Goal: Transaction & Acquisition: Subscribe to service/newsletter

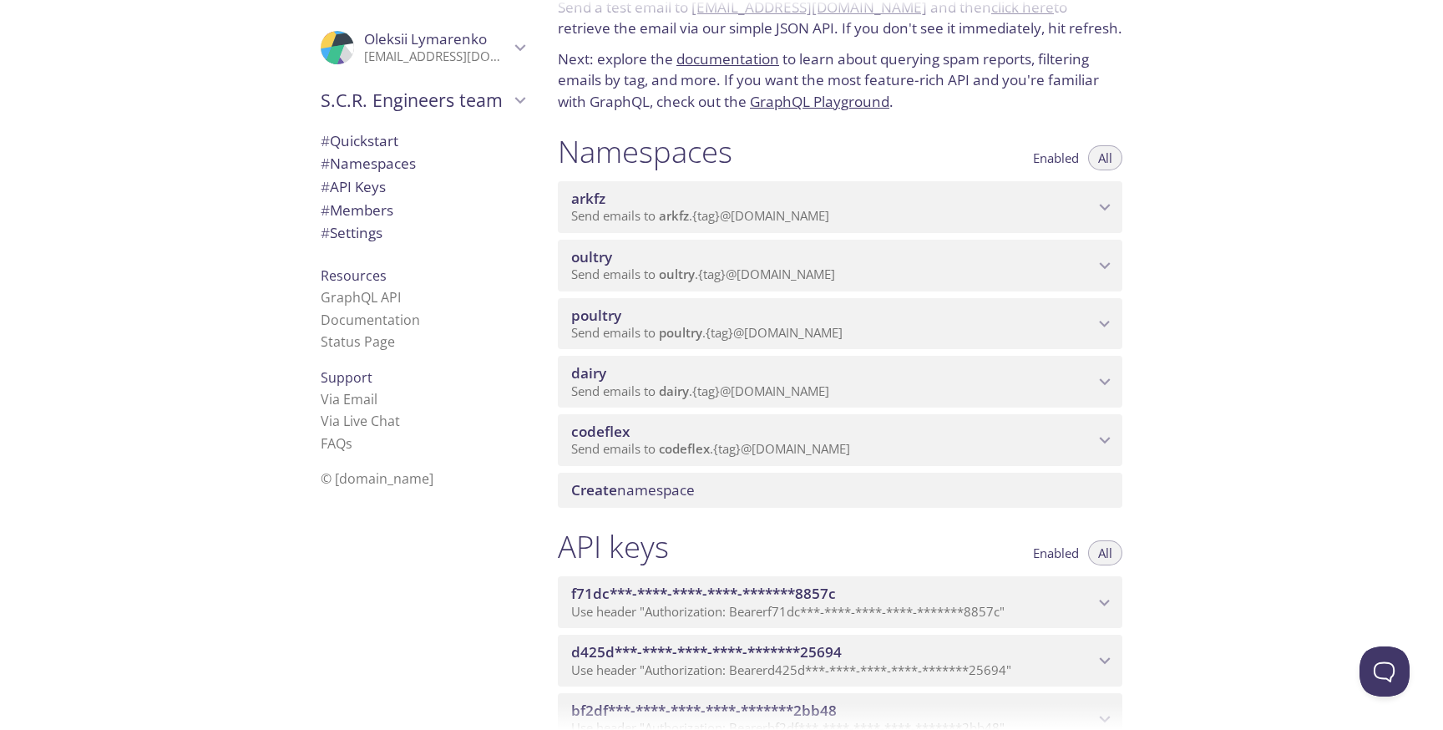
scroll to position [79, 0]
click at [879, 209] on p "Send emails to arkfz . {tag} @[DOMAIN_NAME]" at bounding box center [832, 215] width 523 height 17
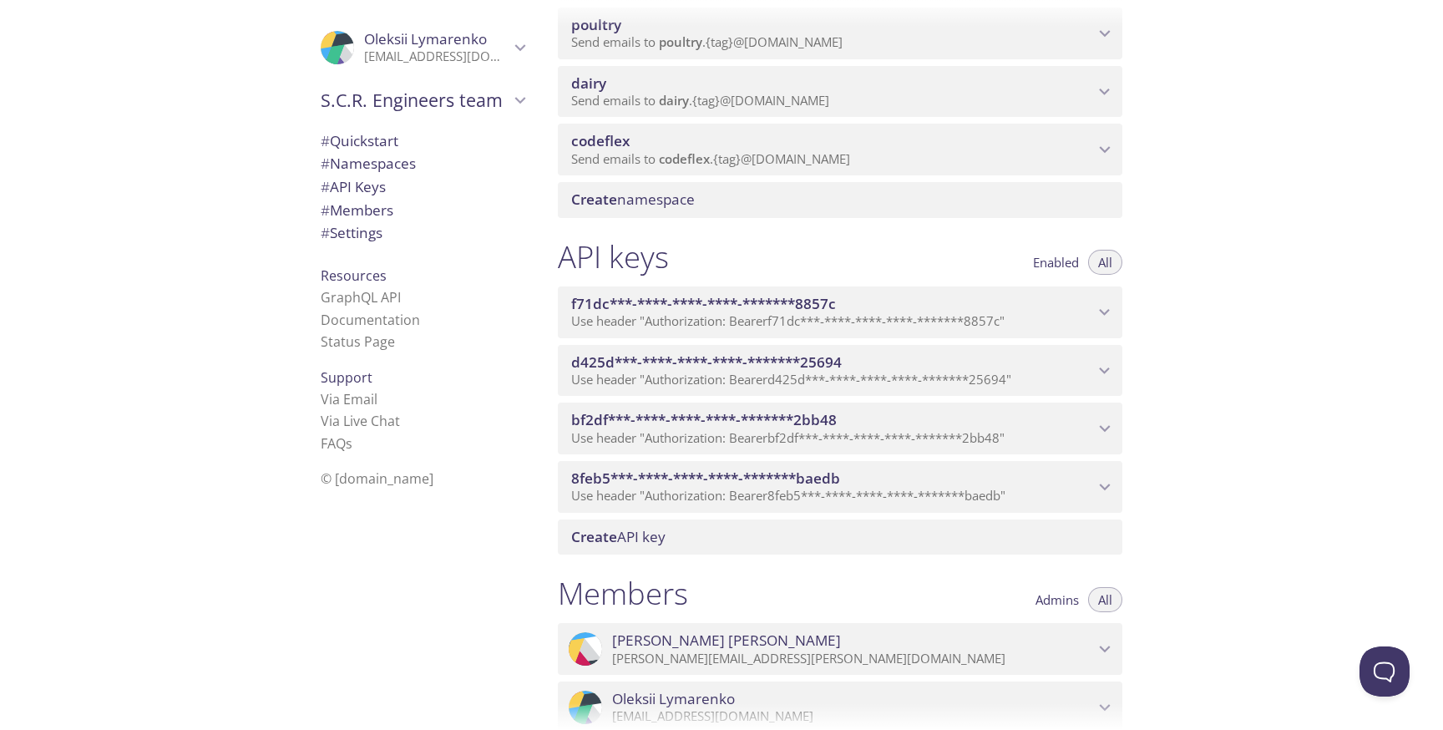
scroll to position [471, 0]
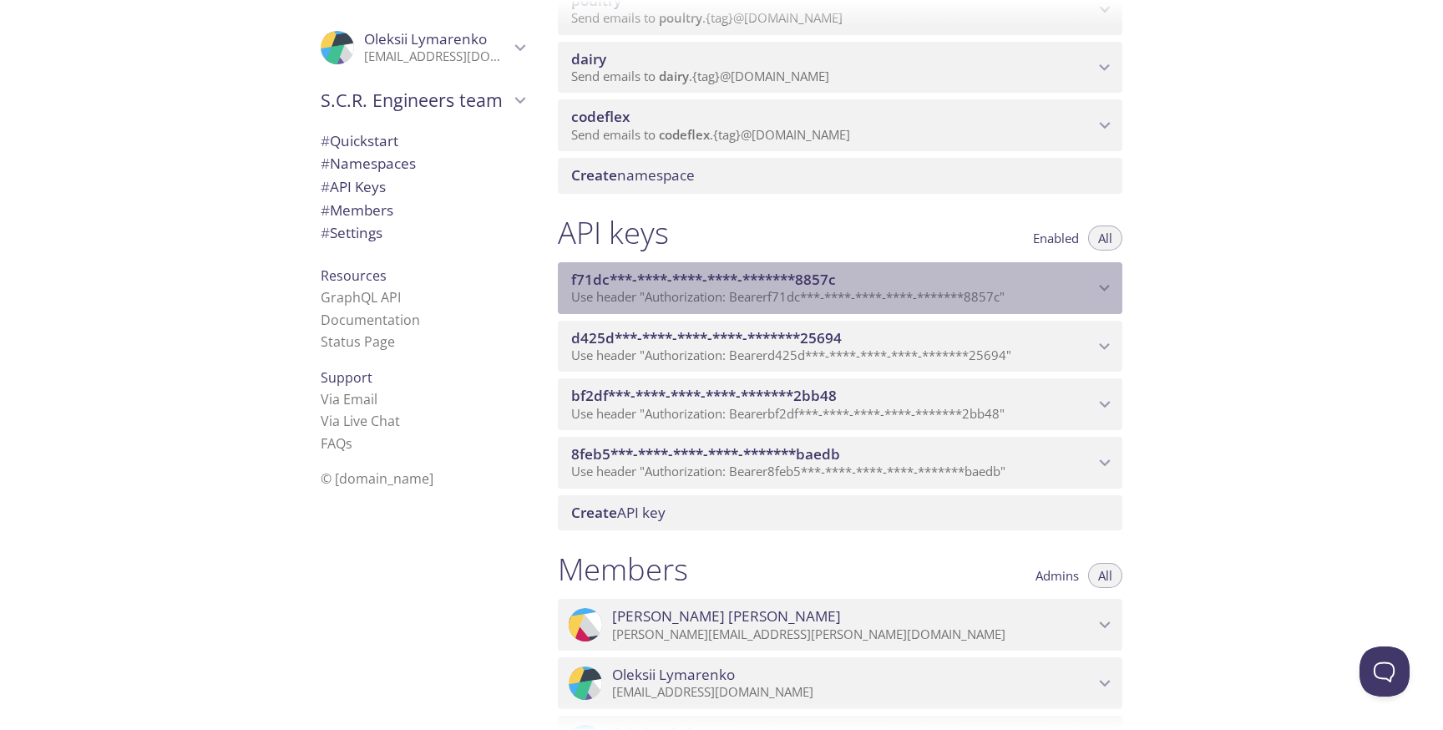
click at [1102, 287] on icon "f71dc***-****-****-****-*******8857c API key" at bounding box center [1105, 288] width 11 height 7
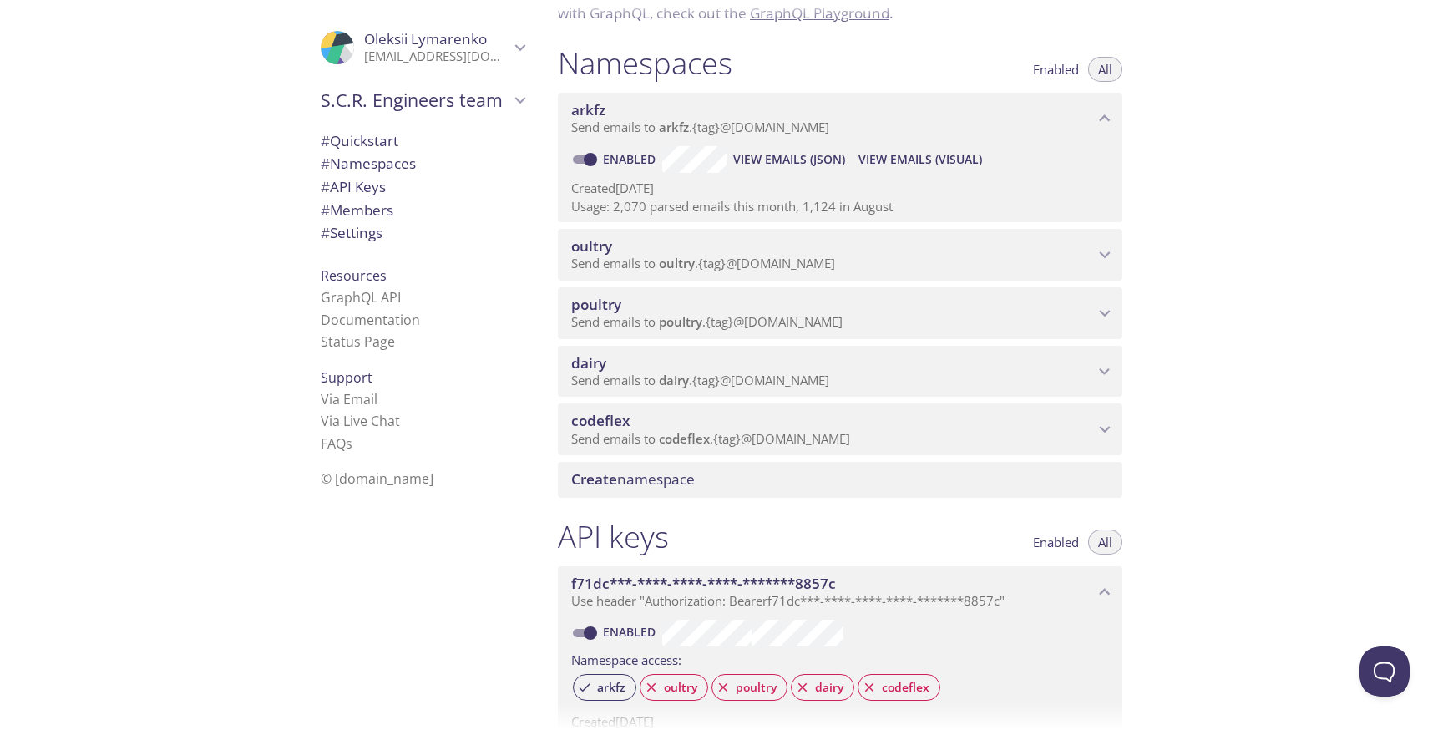
scroll to position [0, 0]
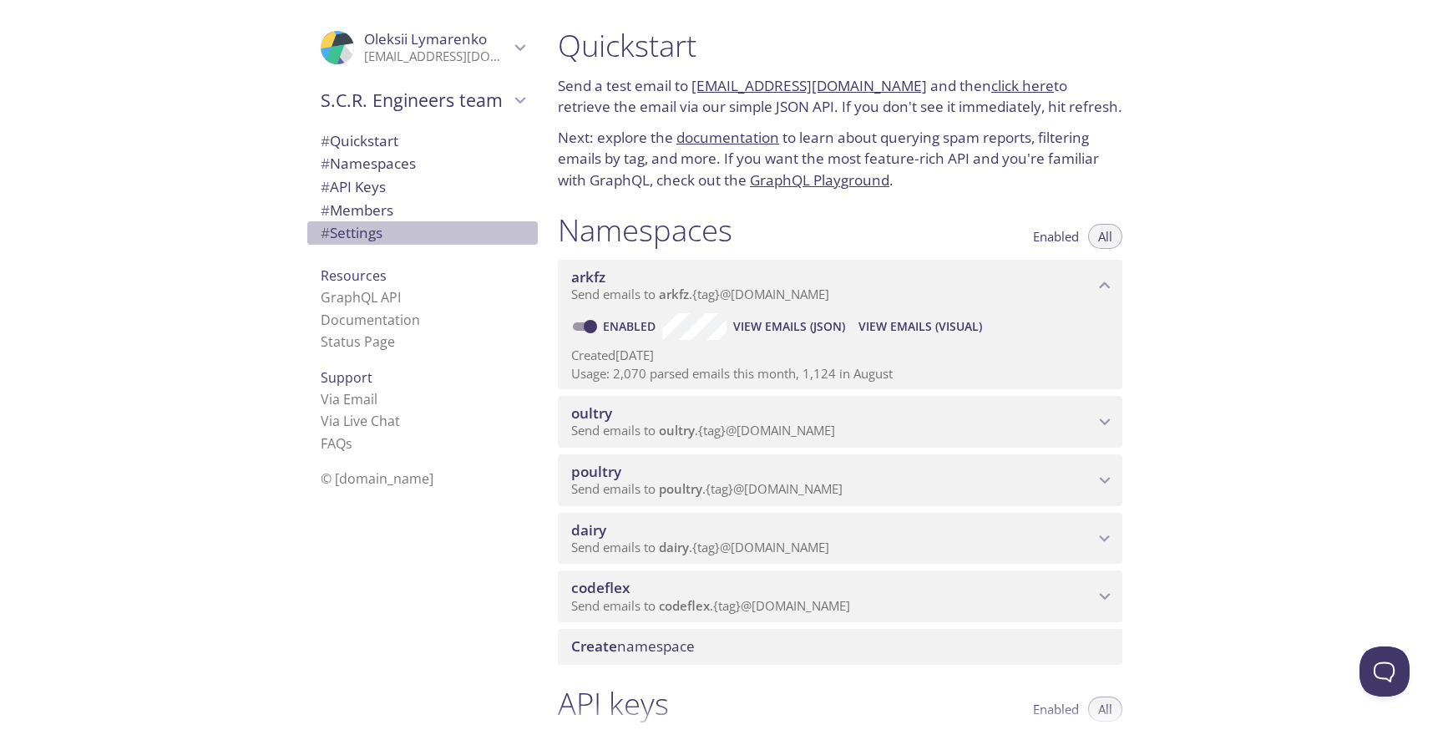
click at [375, 233] on span "# Settings" at bounding box center [352, 232] width 62 height 19
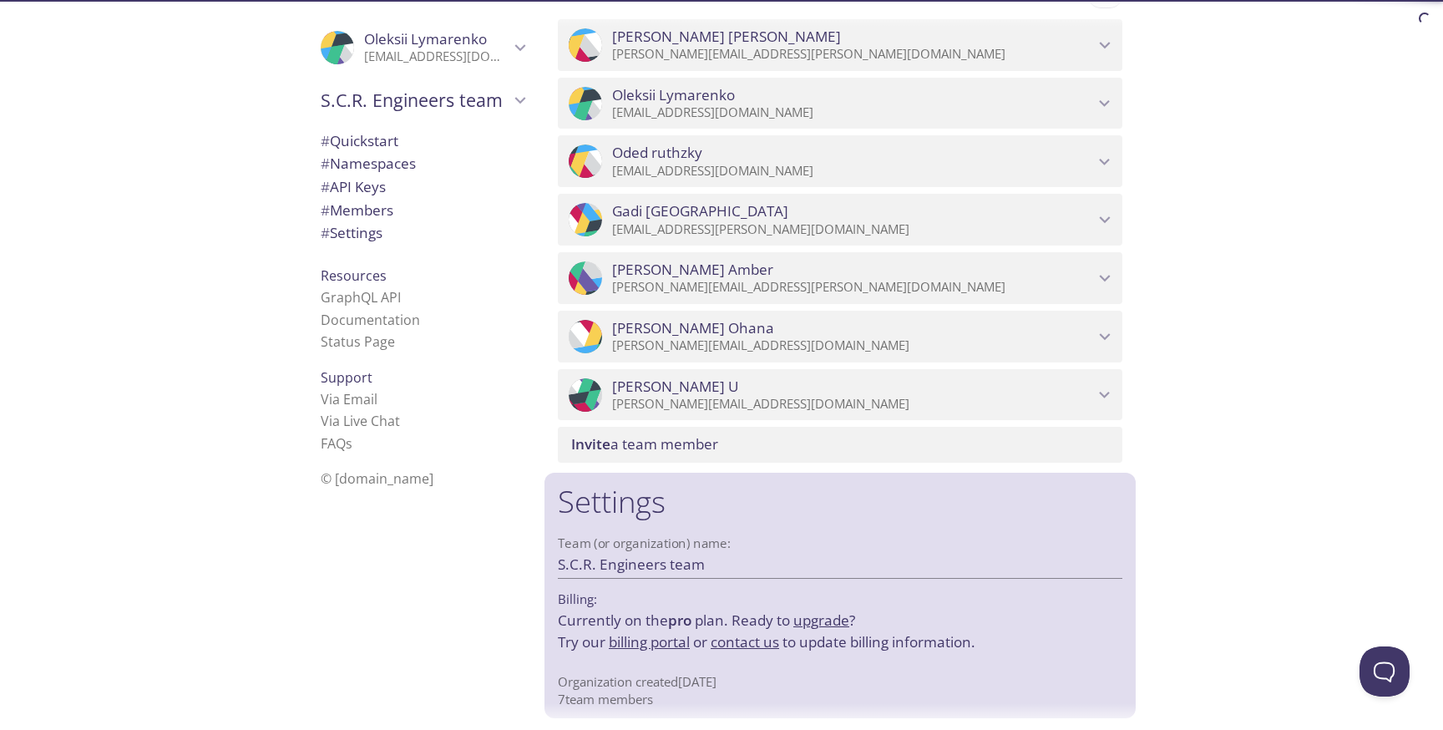
scroll to position [1194, 0]
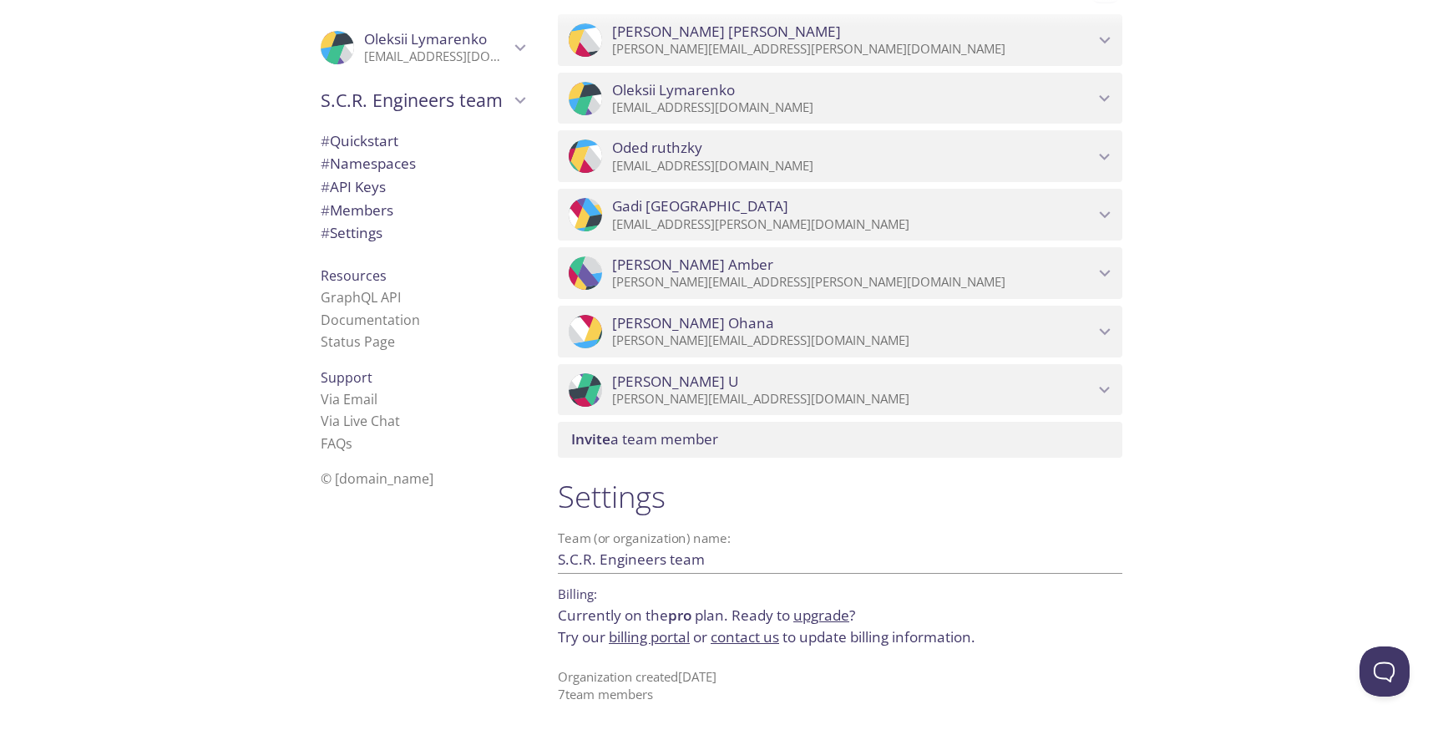
click at [783, 610] on span "Ready to upgrade ?" at bounding box center [794, 614] width 124 height 19
click at [820, 622] on link "upgrade" at bounding box center [821, 614] width 56 height 19
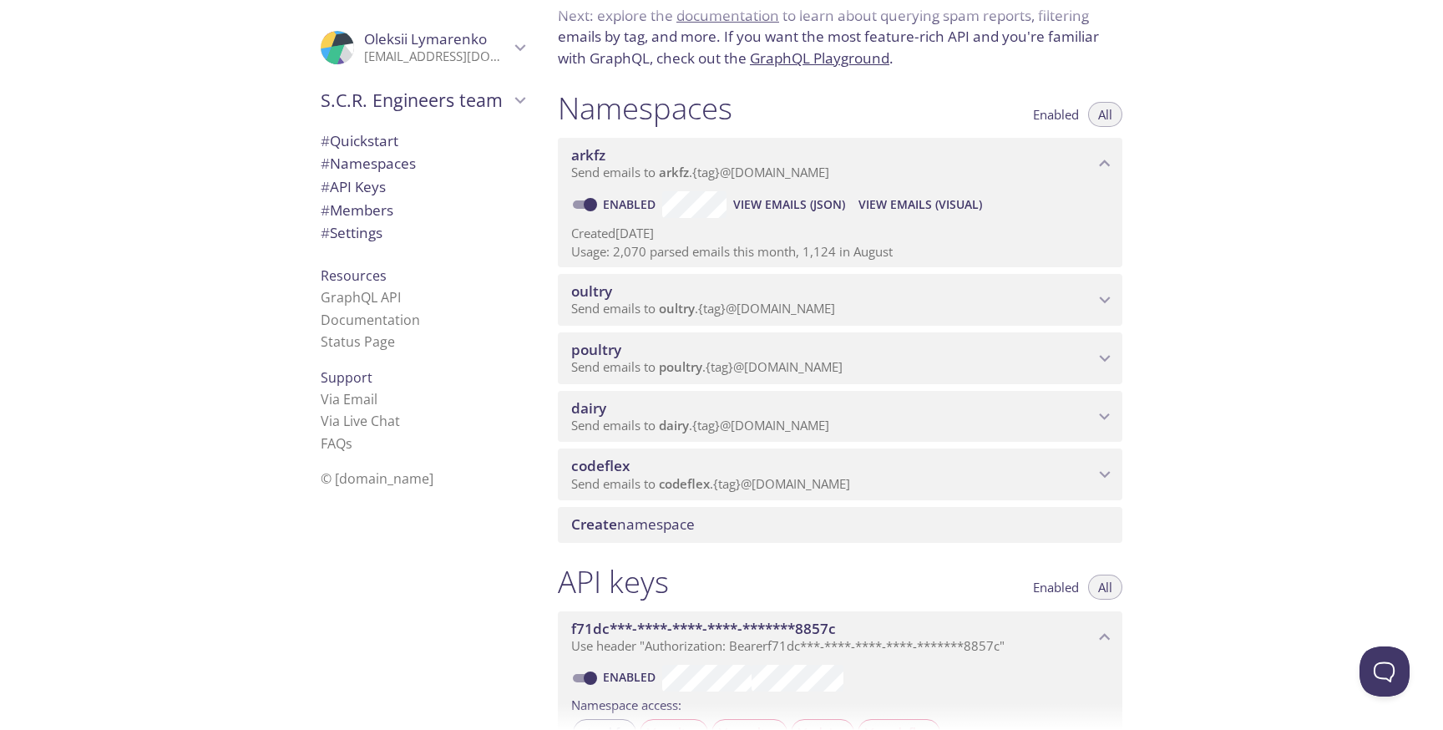
scroll to position [23, 0]
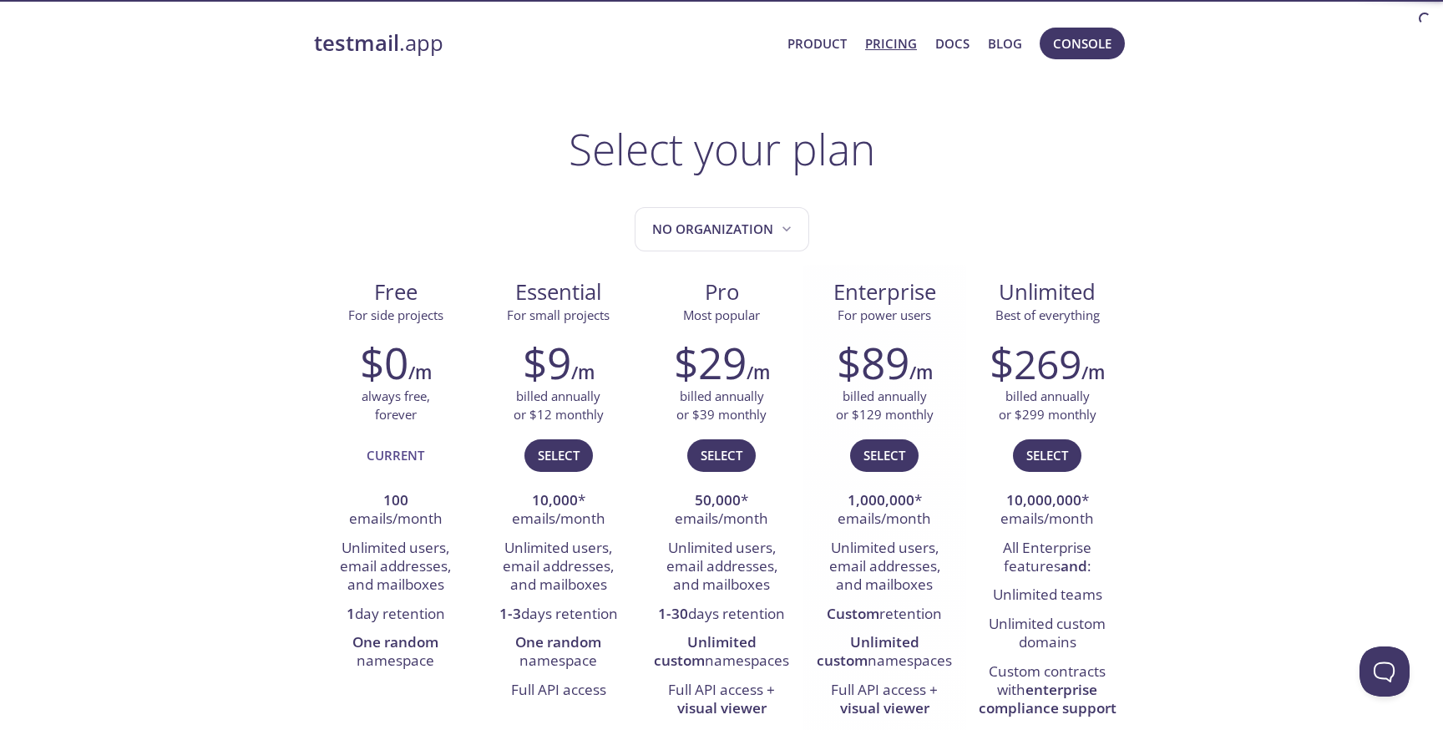
scroll to position [115, 0]
